Goal: Navigation & Orientation: Find specific page/section

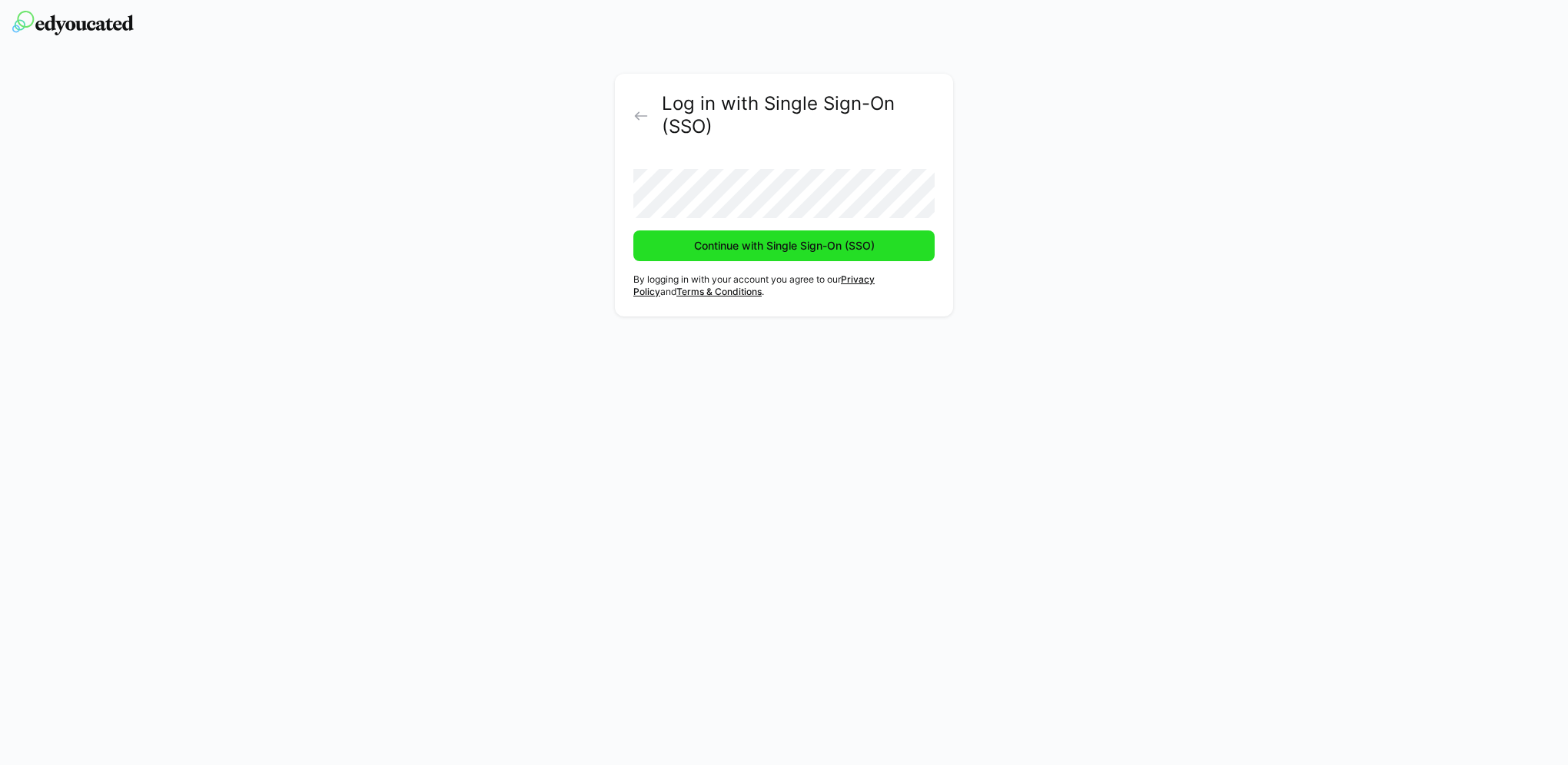
click at [764, 245] on span "Continue with Single Sign-On (SSO)" at bounding box center [784, 245] width 185 height 15
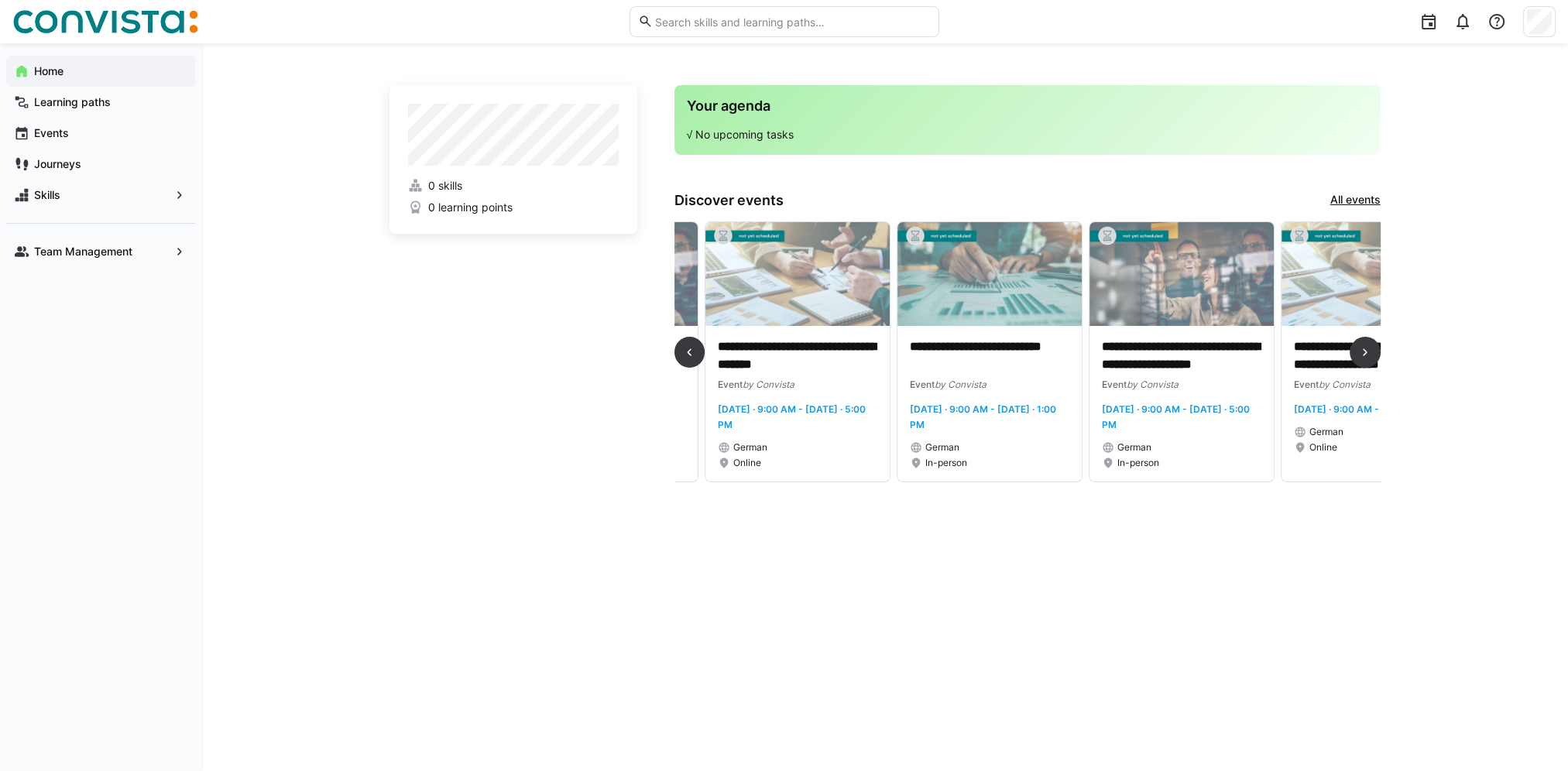
scroll to position [0, 2432]
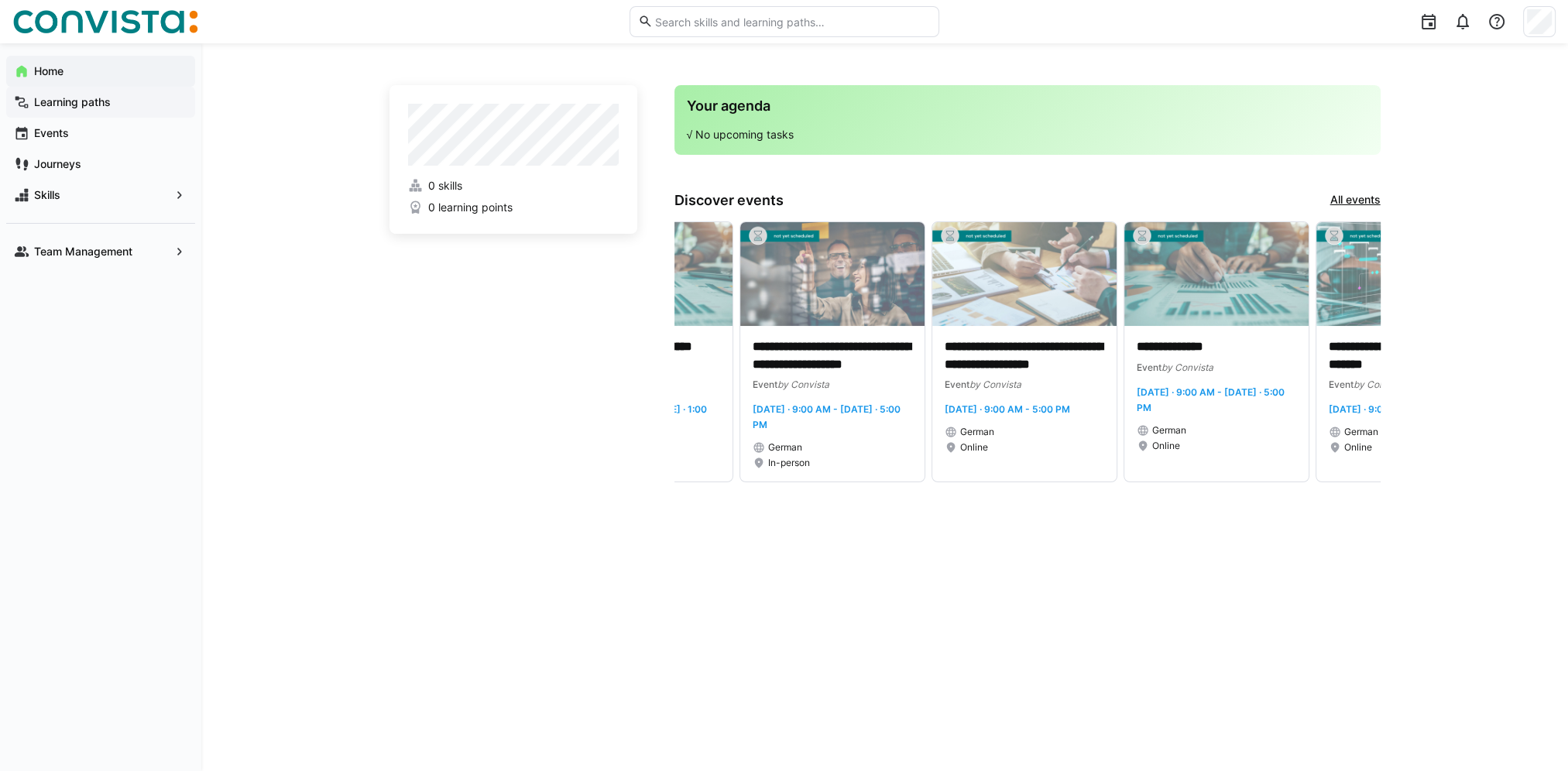
click at [0, 0] on app-navigation-label "Learning paths" at bounding box center [0, 0] width 0 height 0
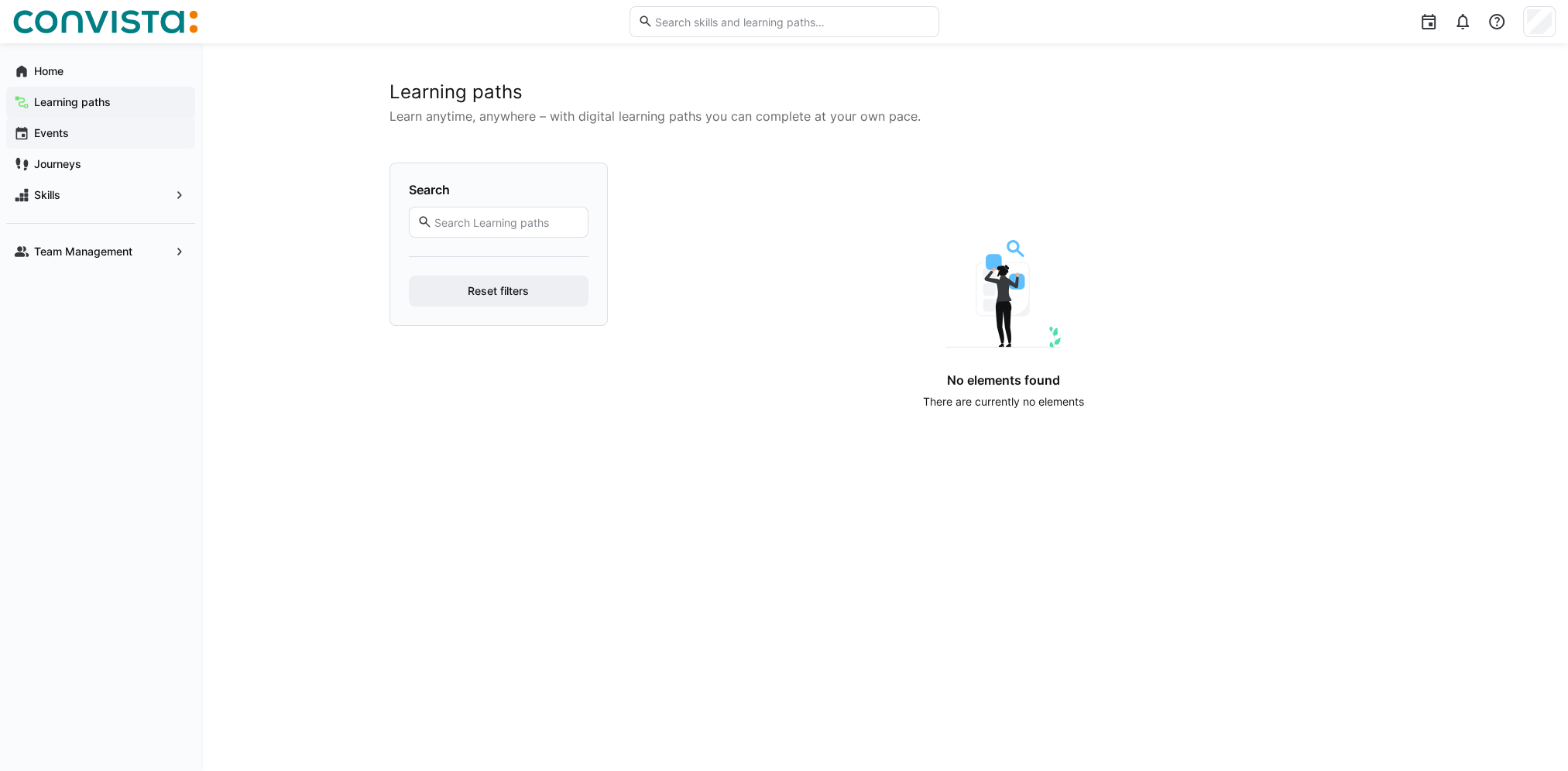
click at [59, 124] on div "Events" at bounding box center [101, 133] width 189 height 31
